Goal: Information Seeking & Learning: Learn about a topic

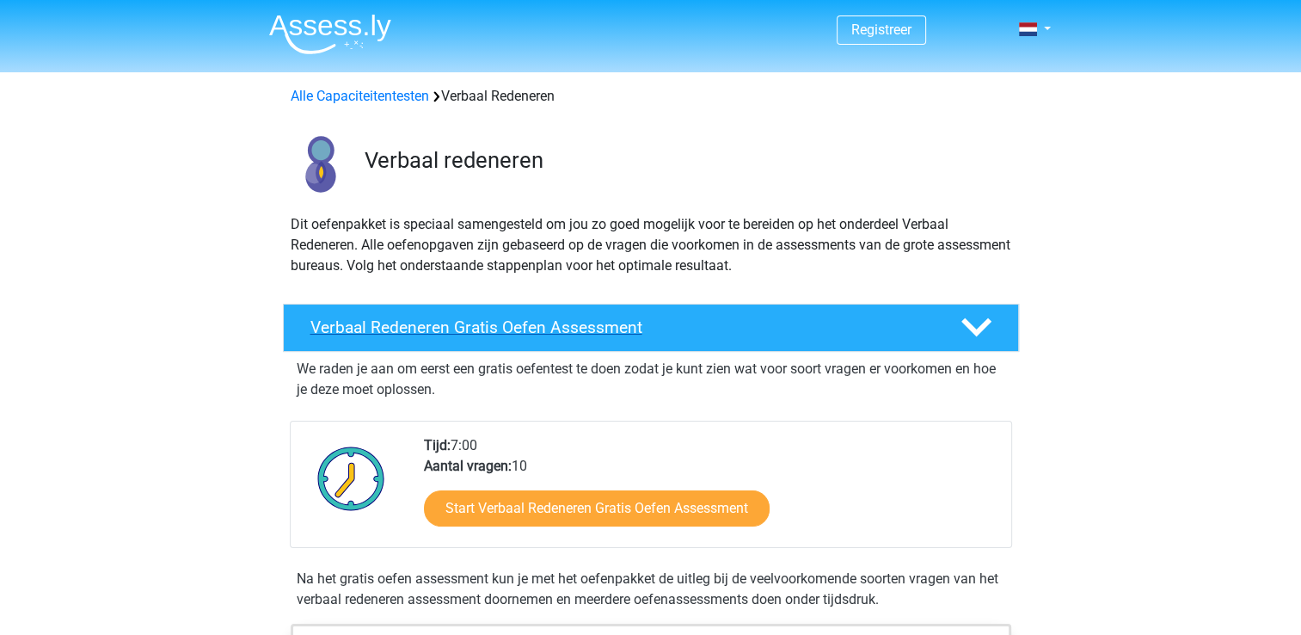
click at [536, 326] on h4 "Verbaal Redeneren Gratis Oefen Assessment" at bounding box center [621, 327] width 623 height 20
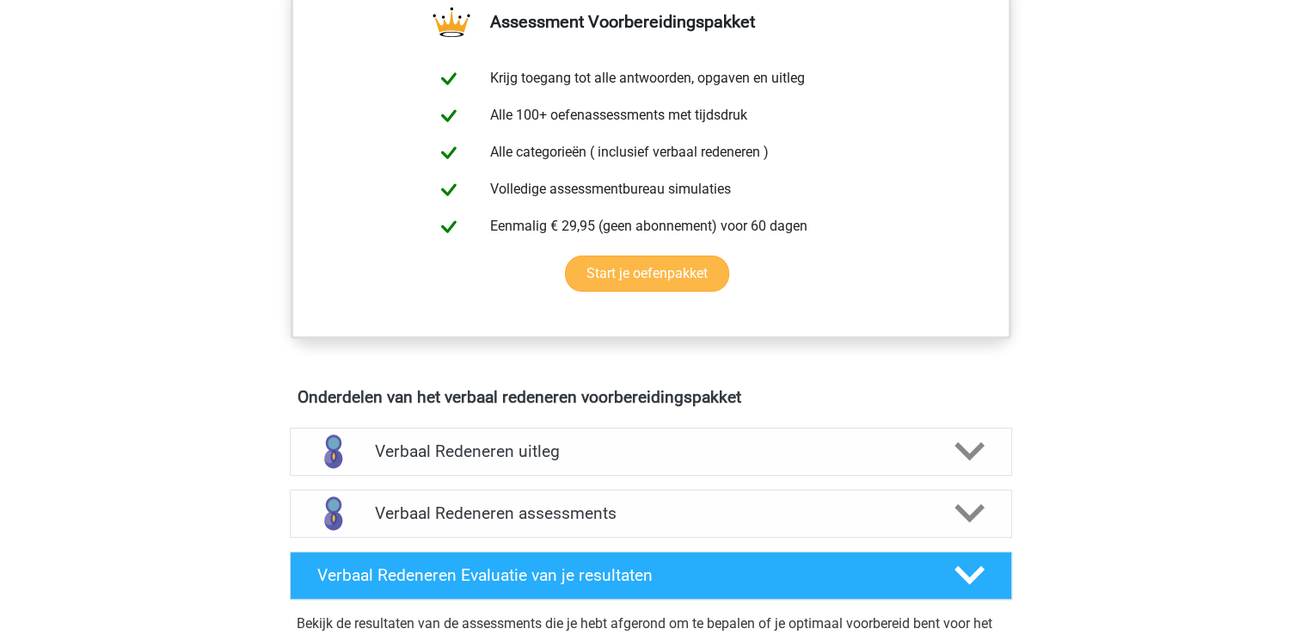
scroll to position [430, 0]
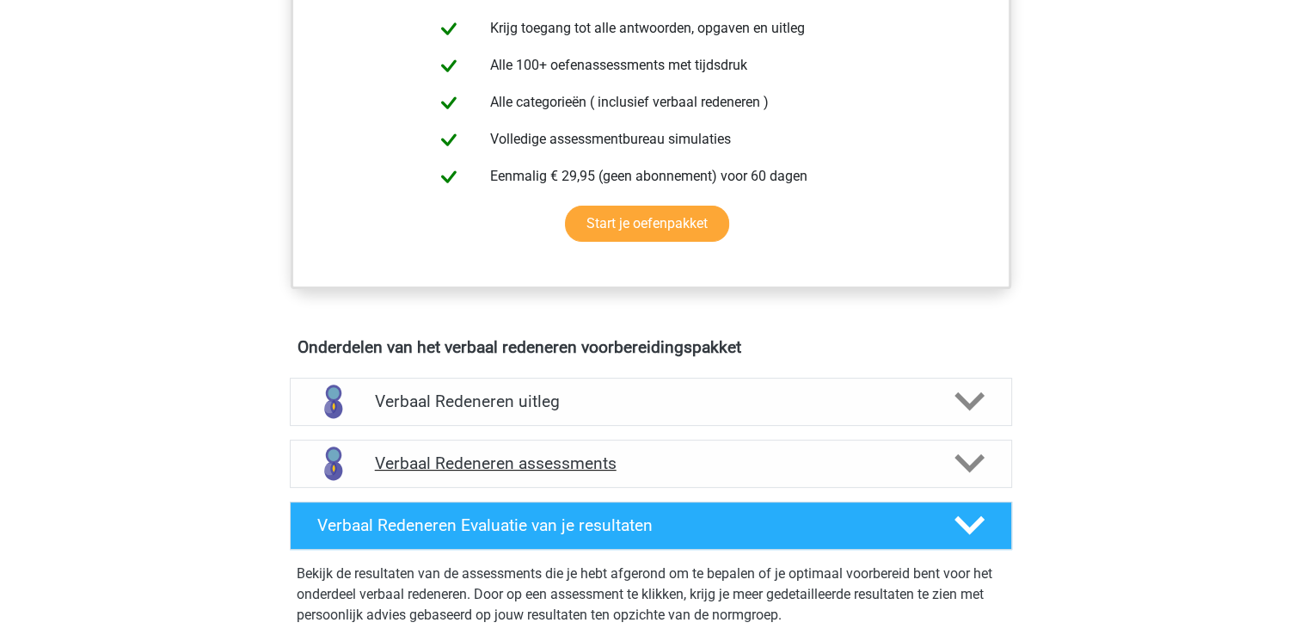
click at [437, 463] on h4 "Verbaal Redeneren assessments" at bounding box center [651, 463] width 552 height 20
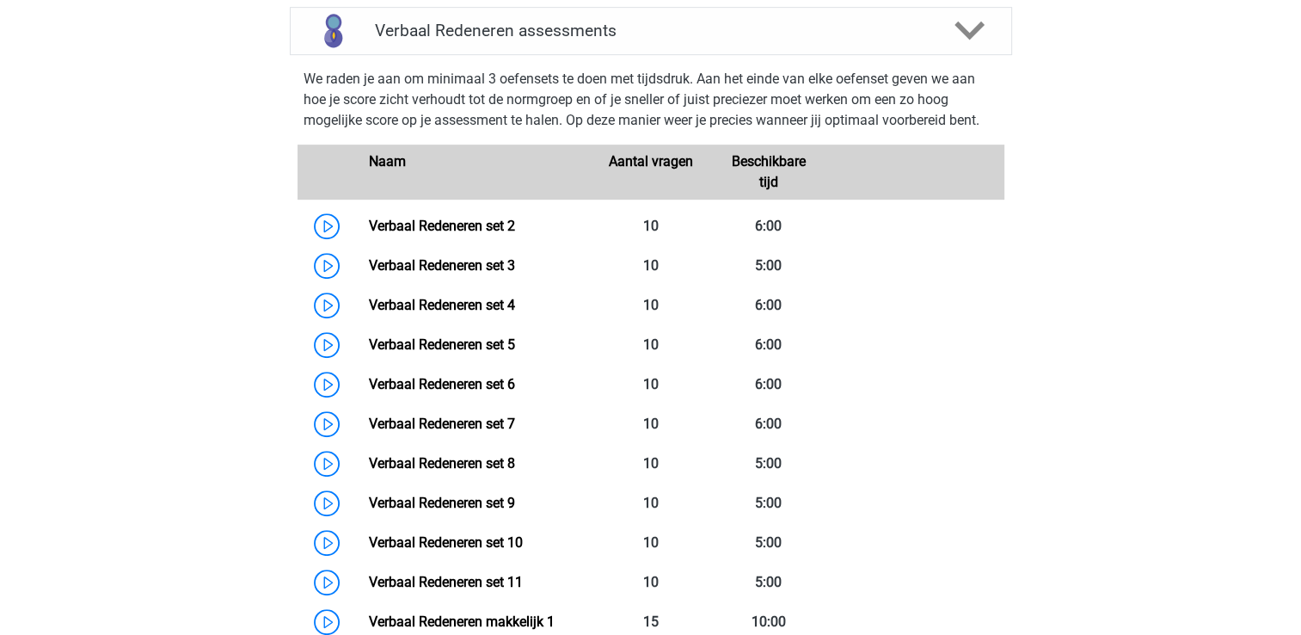
scroll to position [860, 0]
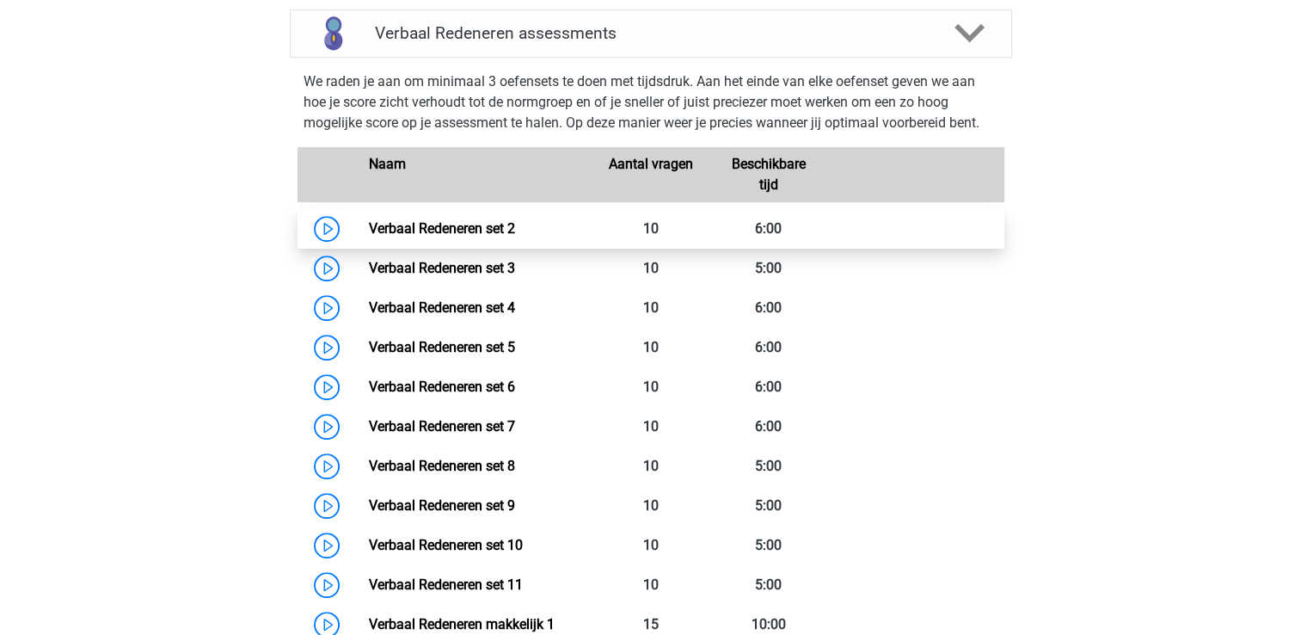
click at [416, 224] on link "Verbaal Redeneren set 2" at bounding box center [442, 228] width 146 height 16
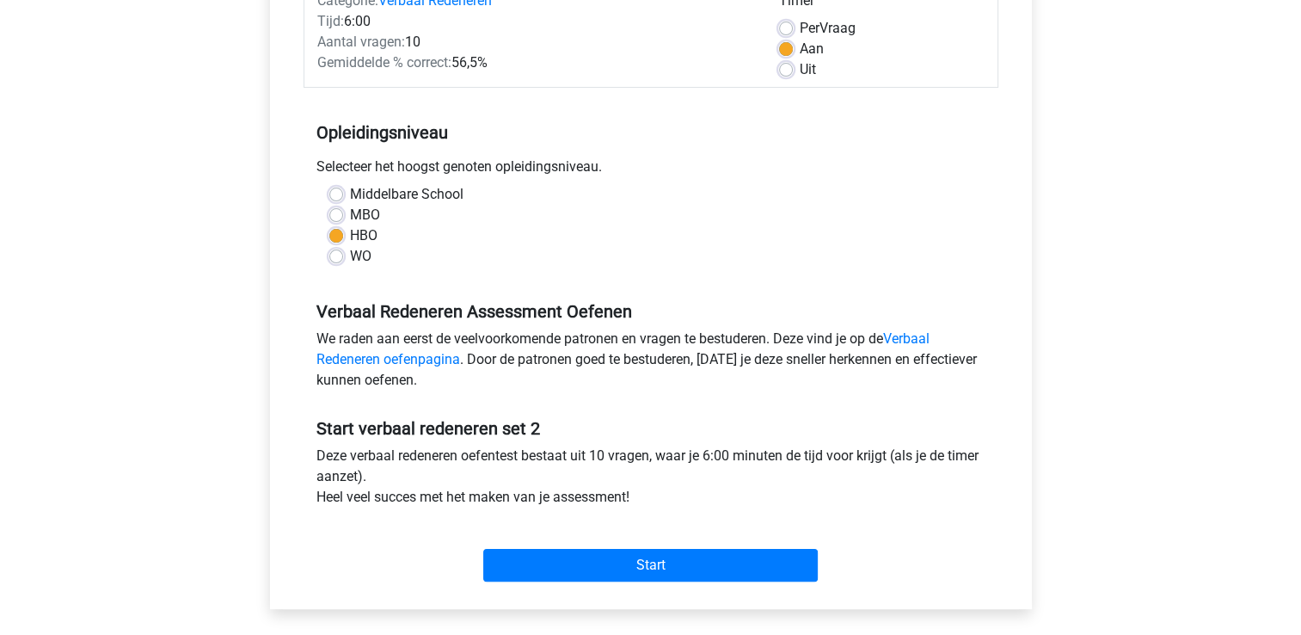
scroll to position [258, 0]
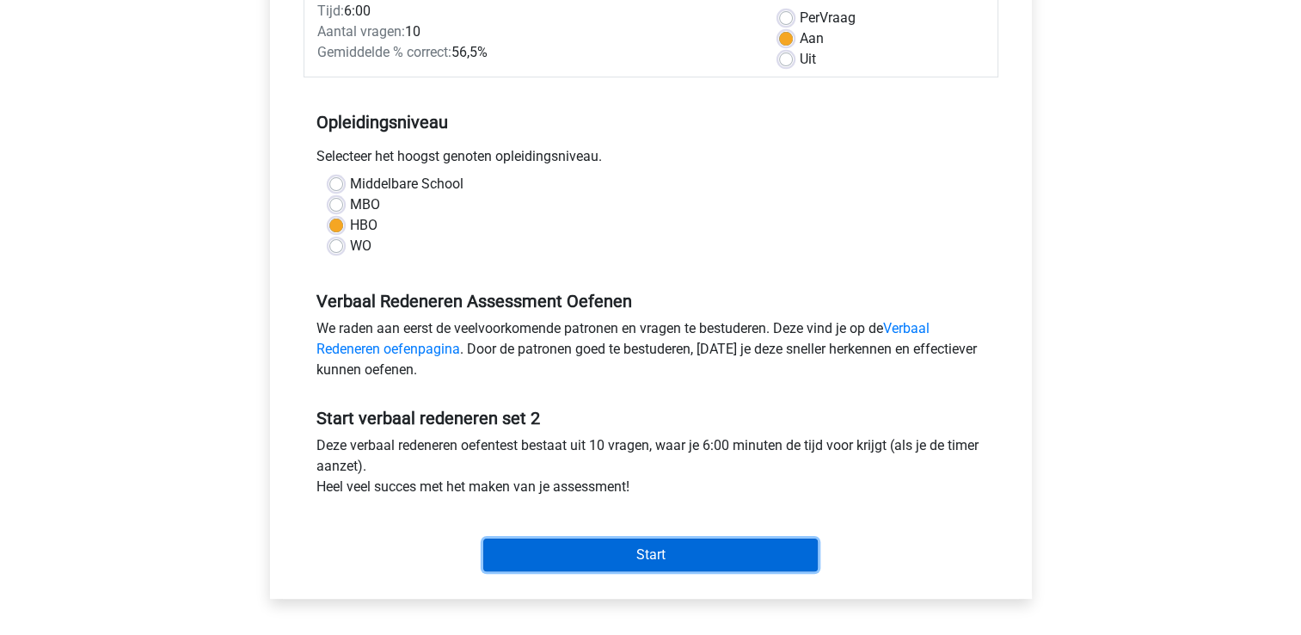
click at [627, 552] on input "Start" at bounding box center [650, 554] width 334 height 33
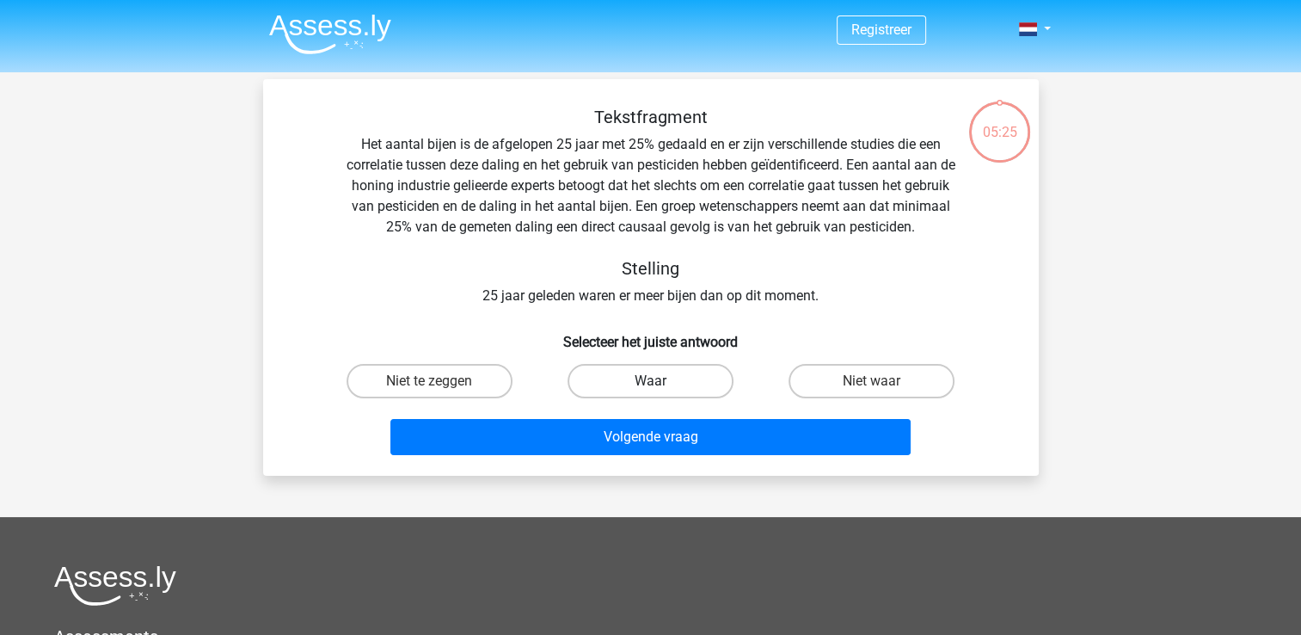
click at [629, 380] on label "Waar" at bounding box center [650, 381] width 166 height 34
click at [650, 381] on input "Waar" at bounding box center [655, 386] width 11 height 11
radio input "true"
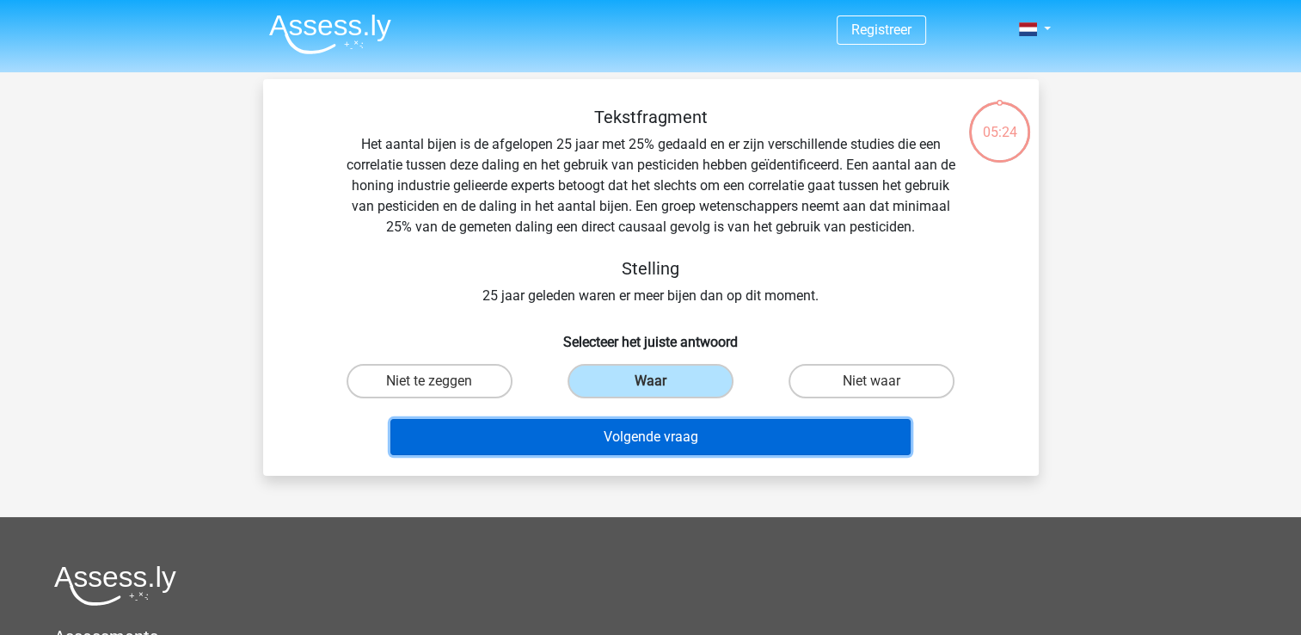
click at [640, 433] on button "Volgende vraag" at bounding box center [650, 437] width 520 height 36
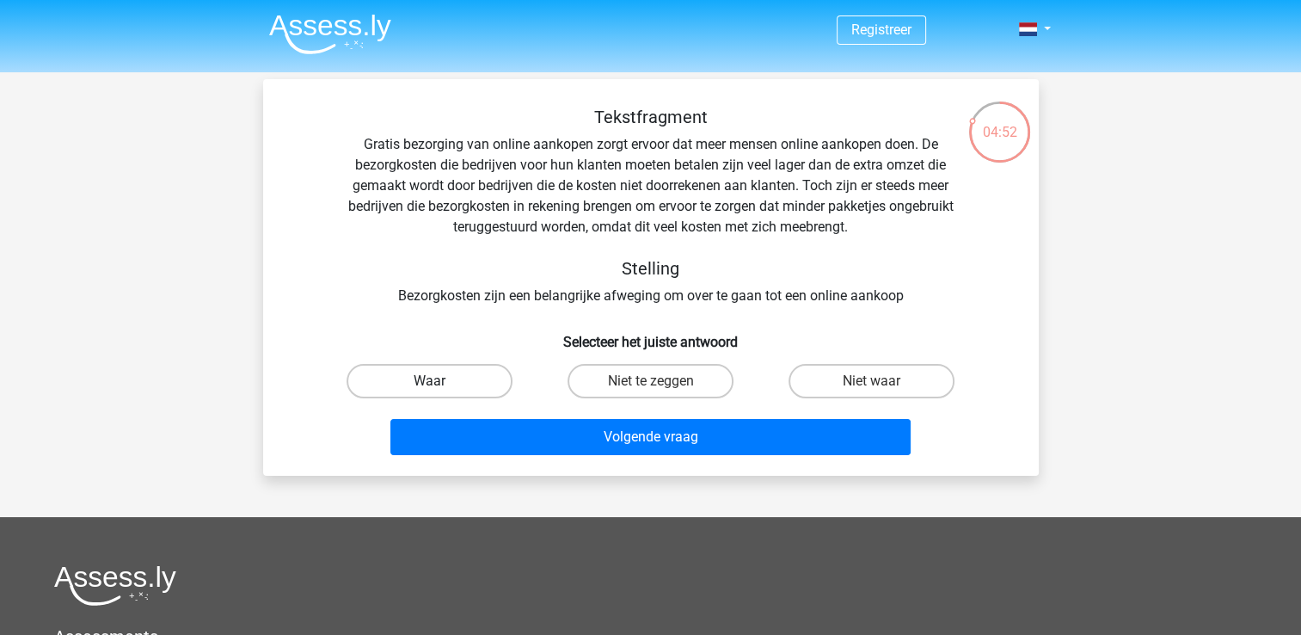
click at [437, 376] on label "Waar" at bounding box center [430, 381] width 166 height 34
click at [437, 381] on input "Waar" at bounding box center [434, 386] width 11 height 11
radio input "true"
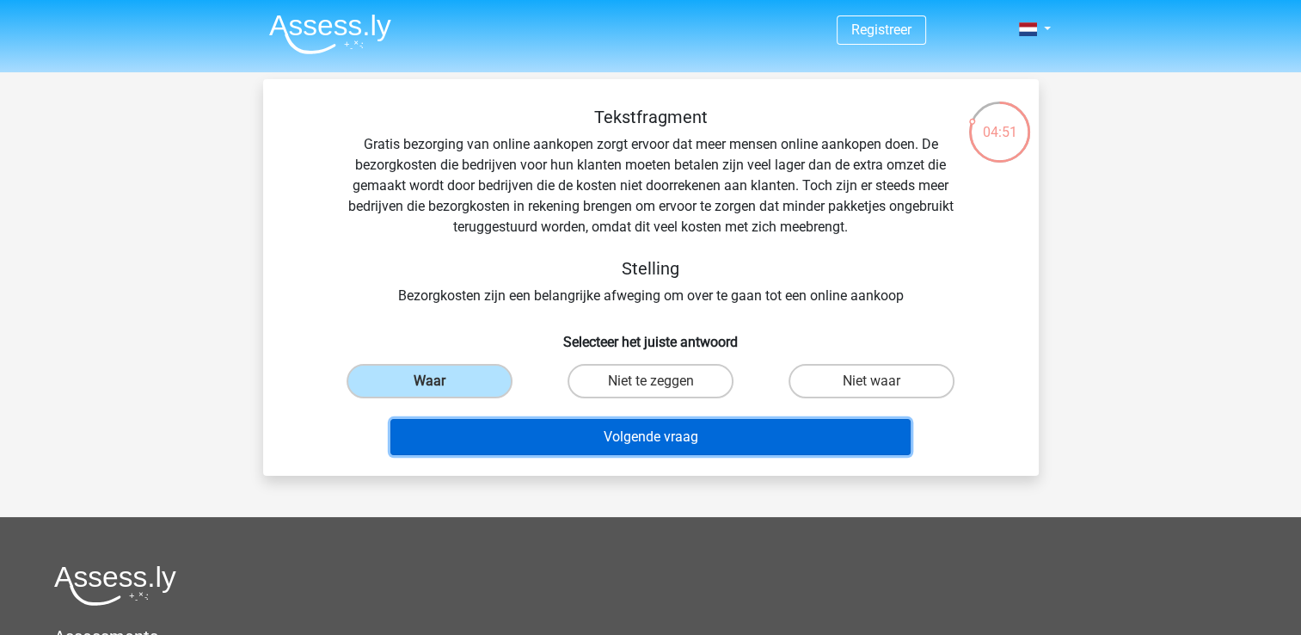
click at [623, 439] on button "Volgende vraag" at bounding box center [650, 437] width 520 height 36
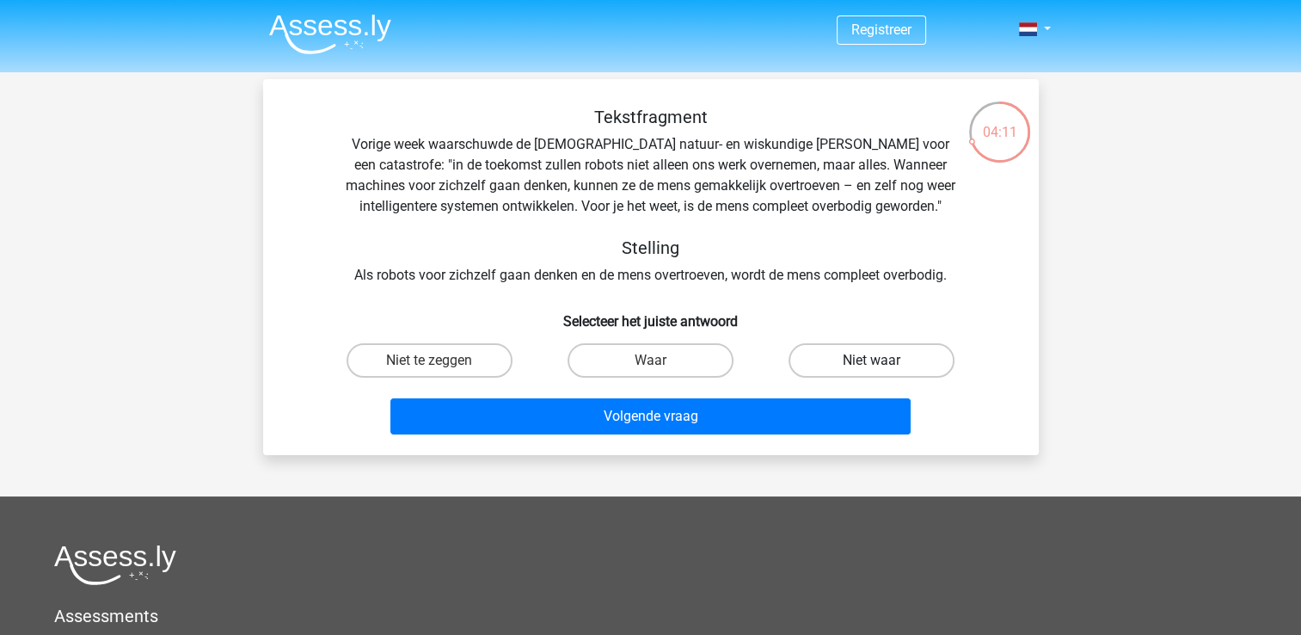
click at [867, 360] on label "Niet waar" at bounding box center [871, 360] width 166 height 34
click at [872, 360] on input "Niet waar" at bounding box center [877, 365] width 11 height 11
radio input "true"
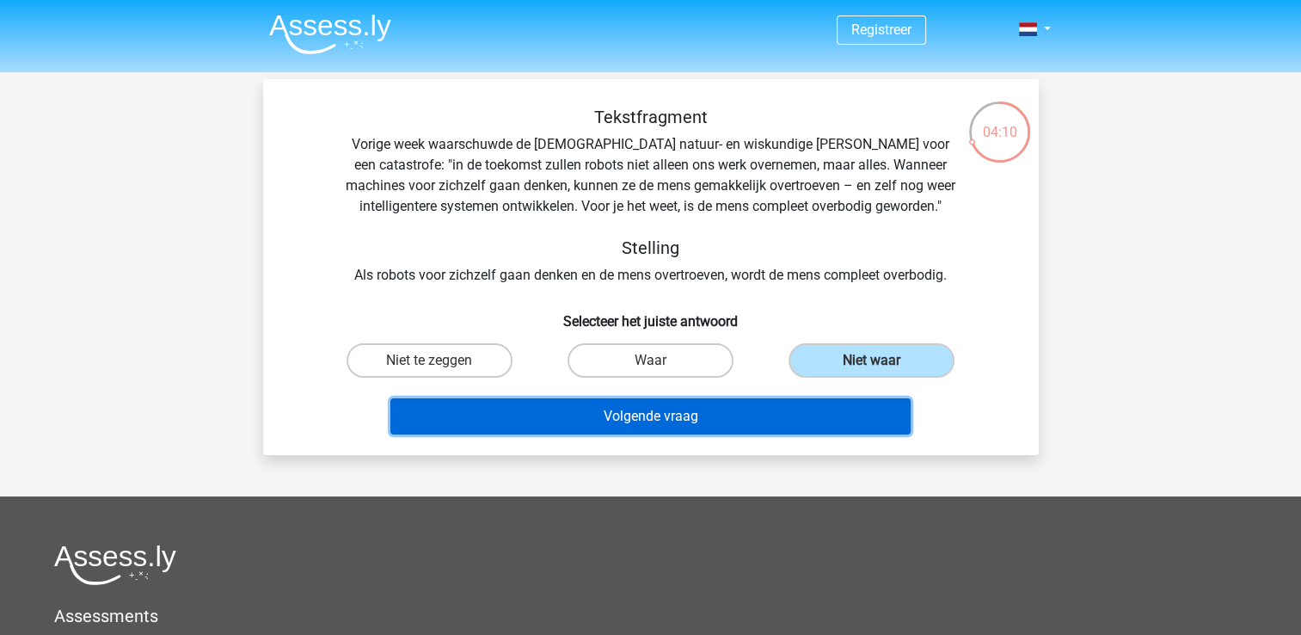
click at [632, 417] on button "Volgende vraag" at bounding box center [650, 416] width 520 height 36
